Goal: Use online tool/utility

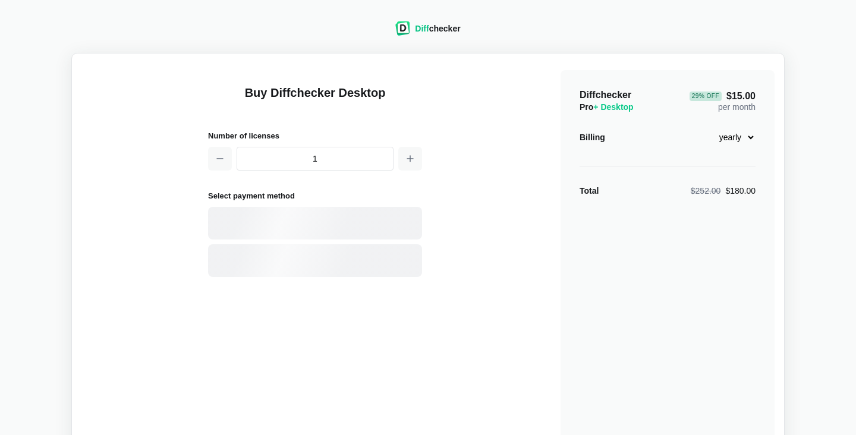
click at [431, 38] on div "Diff checker" at bounding box center [427, 29] width 65 height 17
click at [431, 28] on div "Diff checker" at bounding box center [437, 29] width 45 height 12
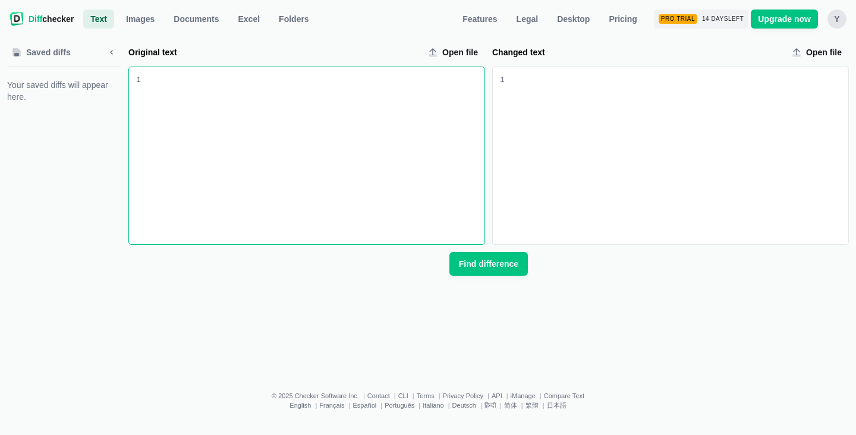
click at [844, 29] on nav "Diff checker Text Text Images Documents Excel Folders Features Legal Desktop Pr…" at bounding box center [428, 19] width 842 height 24
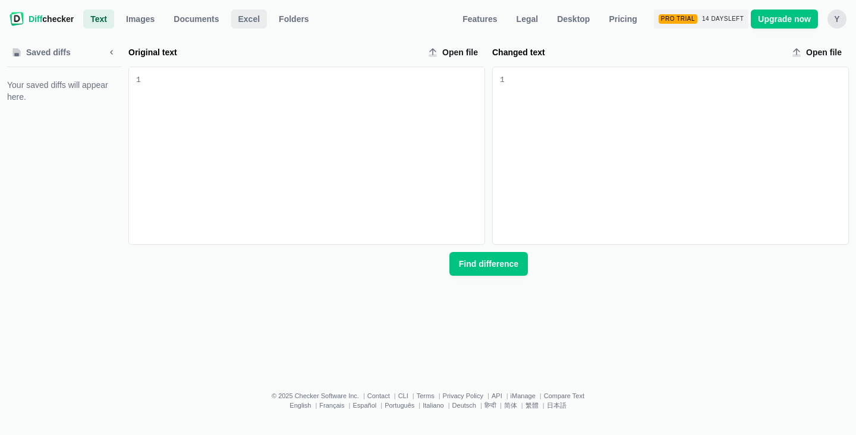
click at [234, 18] on link "Excel" at bounding box center [249, 19] width 36 height 19
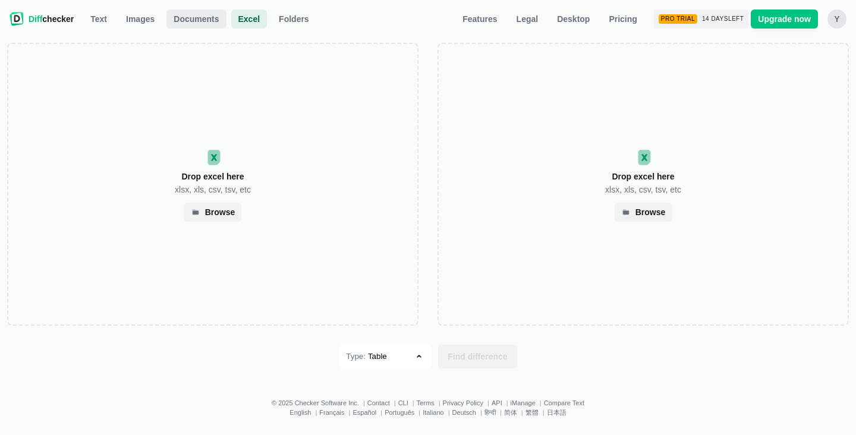
click at [202, 17] on span "Documents" at bounding box center [196, 19] width 50 height 12
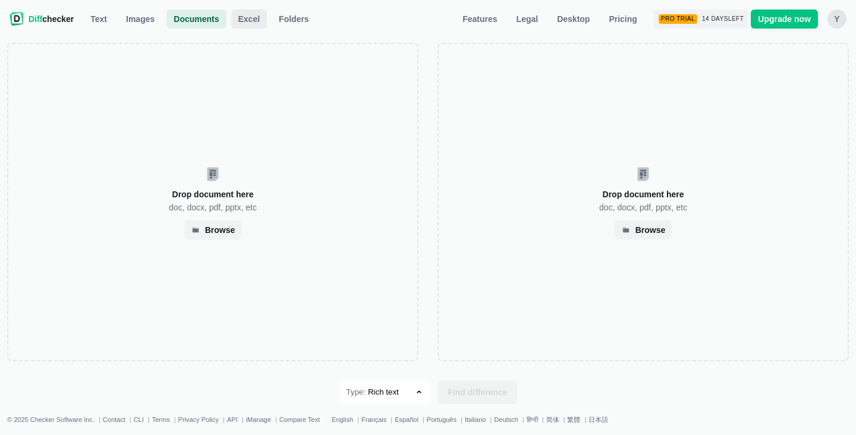
click at [244, 17] on span "Excel" at bounding box center [249, 19] width 27 height 12
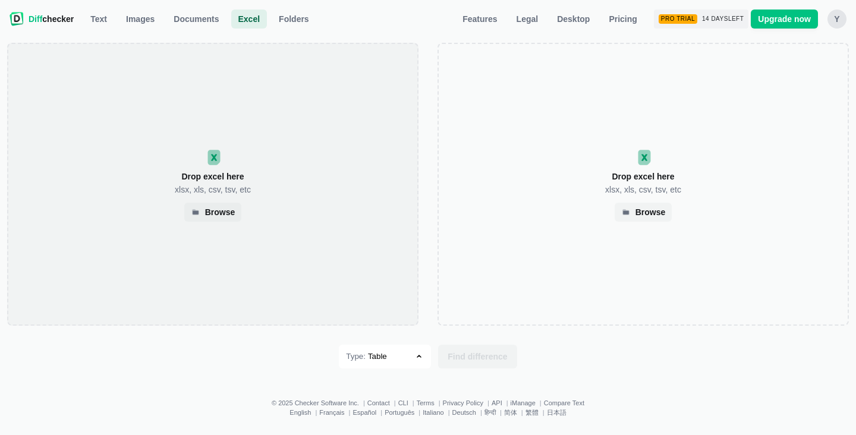
click at [222, 149] on div "Drop excel here xlsx, xls, csv, tsv, etc Browse" at bounding box center [212, 184] width 411 height 283
